Goal: Check status: Check status

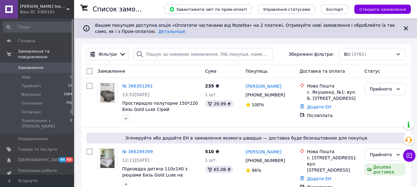
click at [30, 65] on span "Замовлення" at bounding box center [31, 68] width 26 height 6
click at [37, 65] on span "Замовлення" at bounding box center [31, 68] width 26 height 6
click at [12, 13] on link at bounding box center [9, 9] width 18 height 19
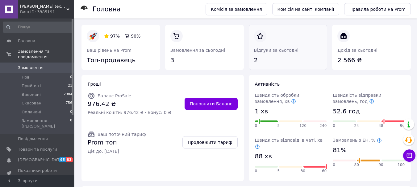
click at [254, 65] on link at bounding box center [254, 65] width 0 height 0
